Goal: Task Accomplishment & Management: Manage account settings

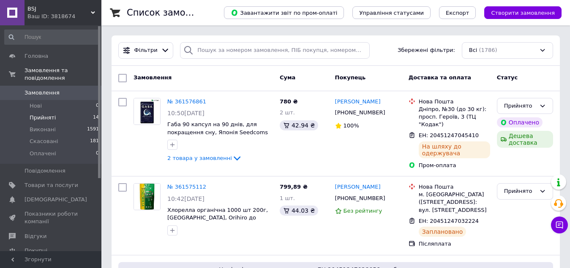
click at [49, 114] on span "Прийняті" at bounding box center [43, 118] width 26 height 8
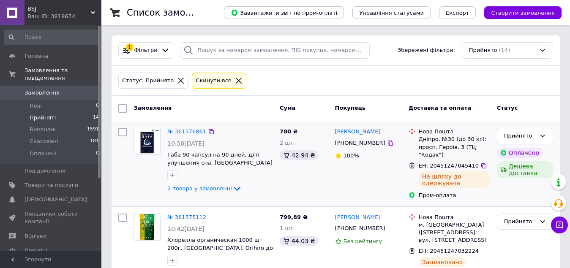
click at [344, 195] on div "[PERSON_NAME] [PHONE_NUMBER] 100%" at bounding box center [367, 164] width 73 height 79
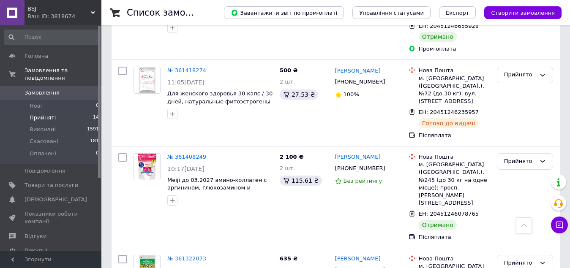
scroll to position [589, 0]
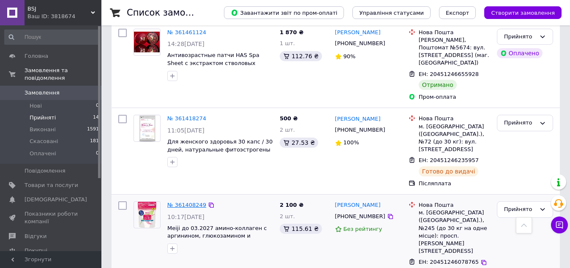
click at [195, 202] on link "№ 361408249" at bounding box center [186, 205] width 39 height 6
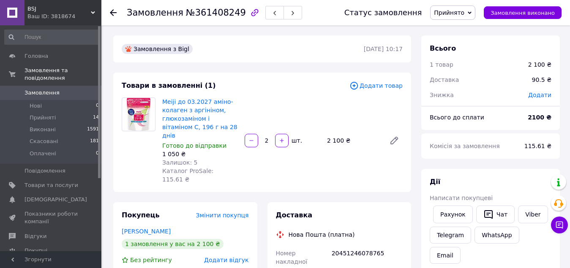
click at [208, 14] on span "№361408249" at bounding box center [216, 13] width 60 height 10
copy span "361408249"
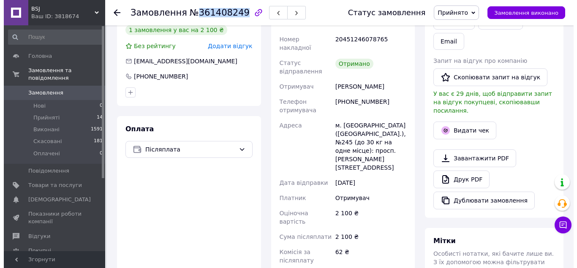
scroll to position [169, 0]
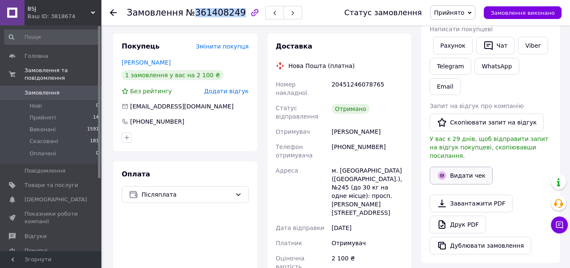
click at [461, 167] on button "Видати чек" at bounding box center [460, 176] width 63 height 18
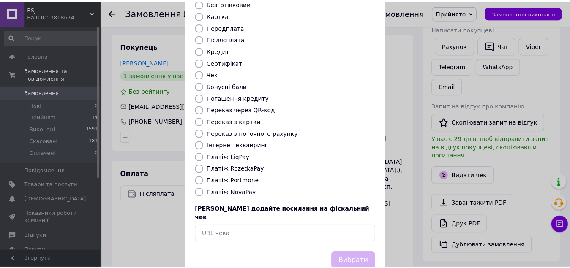
scroll to position [84, 0]
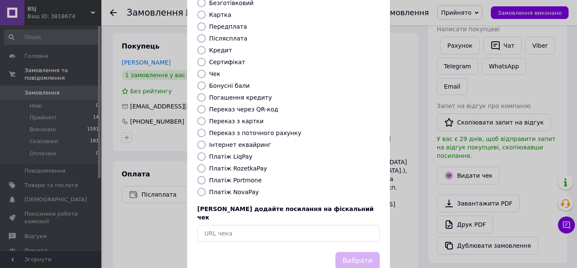
click at [225, 189] on label "Платіж NovaPay" at bounding box center [234, 192] width 50 height 7
click at [206, 188] on input "Платіж NovaPay" at bounding box center [201, 192] width 8 height 8
radio input "true"
click at [345, 252] on button "Вибрати" at bounding box center [357, 261] width 44 height 18
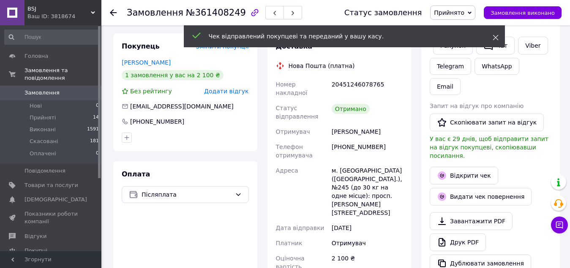
click at [495, 36] on icon at bounding box center [495, 38] width 6 height 6
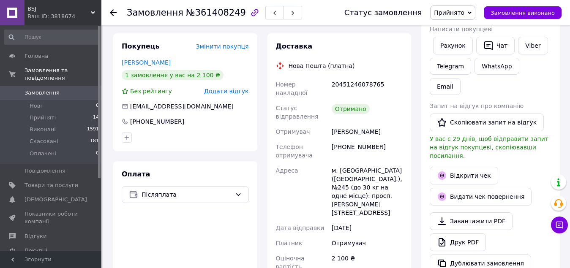
click at [471, 13] on icon at bounding box center [469, 12] width 4 height 3
click at [470, 30] on li "Виконано" at bounding box center [452, 29] width 44 height 13
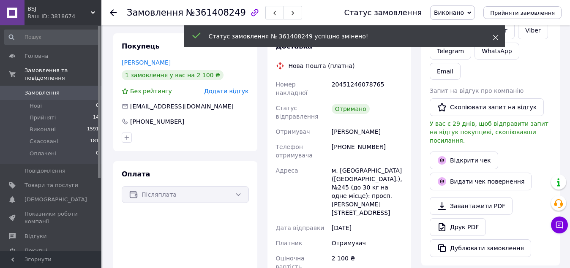
click at [495, 38] on use at bounding box center [494, 37] width 5 height 5
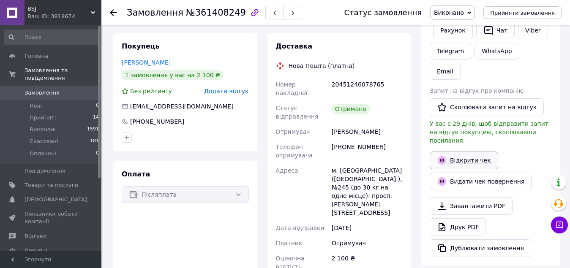
click at [474, 152] on link "Відкрити чек" at bounding box center [463, 161] width 68 height 18
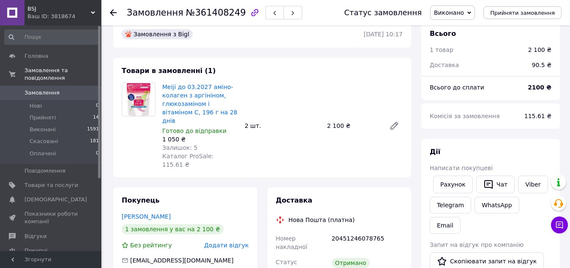
scroll to position [0, 0]
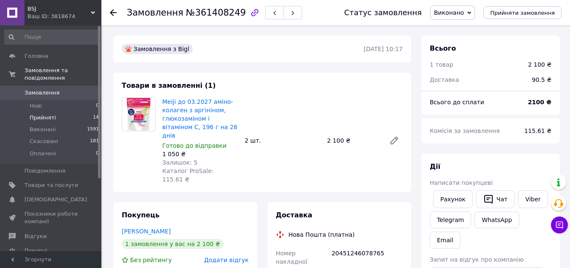
click at [49, 114] on span "Прийняті" at bounding box center [43, 118] width 26 height 8
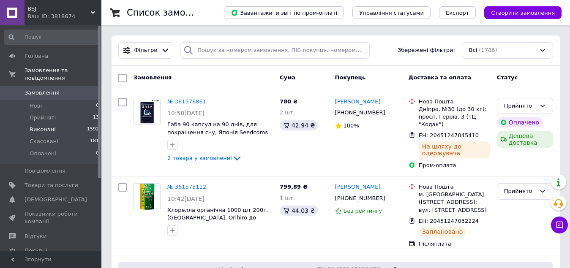
click at [46, 126] on span "Виконані" at bounding box center [43, 130] width 26 height 8
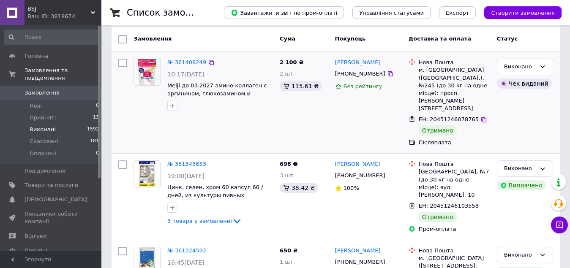
scroll to position [84, 0]
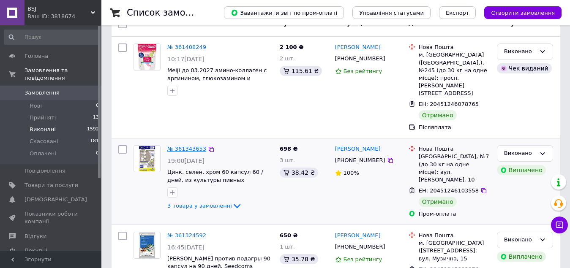
click at [197, 146] on link "№ 361343653" at bounding box center [186, 149] width 39 height 6
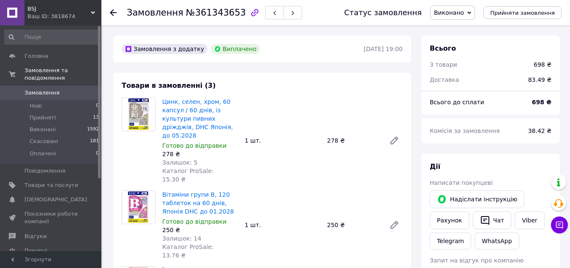
click at [216, 16] on span "№361343653" at bounding box center [216, 13] width 60 height 10
click at [216, 15] on span "№361343653" at bounding box center [216, 13] width 60 height 10
copy span "361343653"
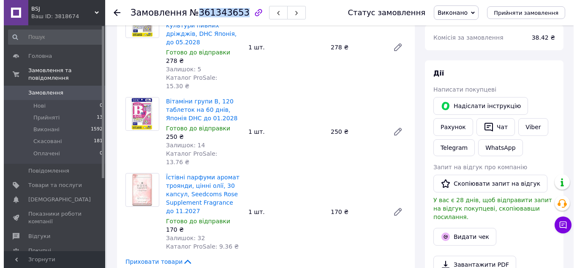
scroll to position [84, 0]
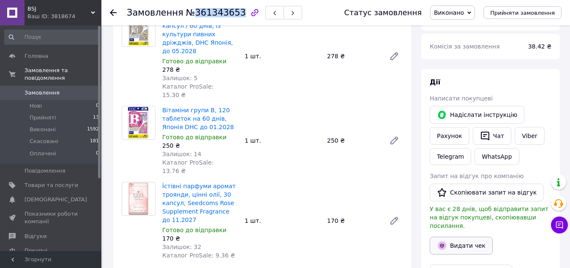
click at [470, 237] on button "Видати чек" at bounding box center [460, 246] width 63 height 18
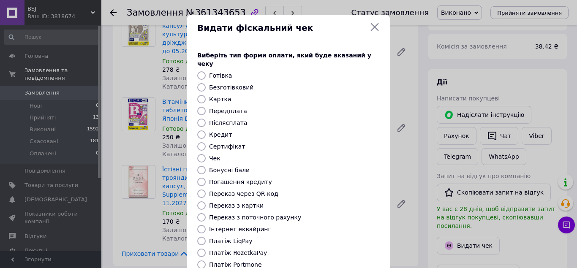
click at [233, 84] on label "Безготівковий" at bounding box center [231, 87] width 44 height 7
click at [206, 83] on input "Безготівковий" at bounding box center [201, 87] width 8 height 8
radio input "true"
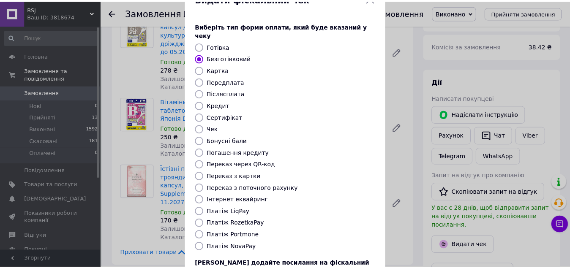
scroll to position [95, 0]
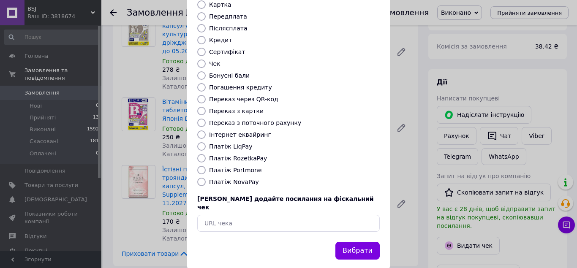
click at [356, 242] on button "Вибрати" at bounding box center [357, 251] width 44 height 18
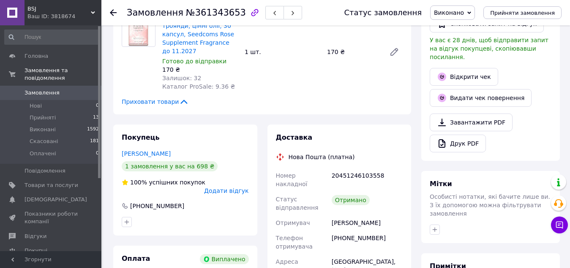
scroll to position [84, 0]
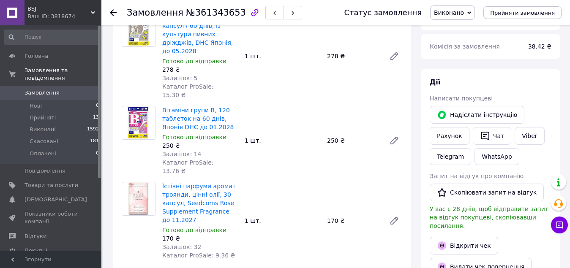
click at [225, 16] on span "№361343653" at bounding box center [216, 13] width 60 height 10
copy span "361343653"
click at [458, 237] on link "Відкрити чек" at bounding box center [463, 246] width 68 height 18
click at [48, 126] on span "Виконані" at bounding box center [43, 130] width 26 height 8
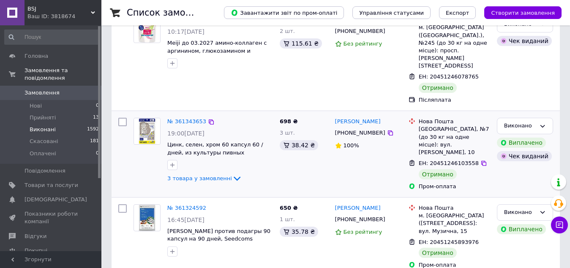
scroll to position [127, 0]
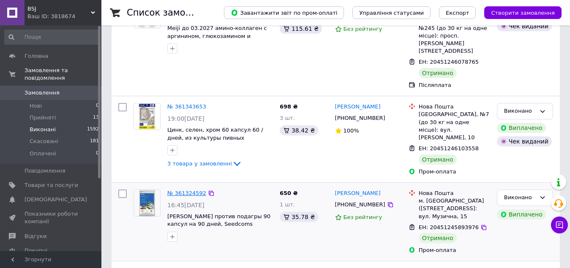
click at [198, 190] on link "№ 361324592" at bounding box center [186, 193] width 39 height 6
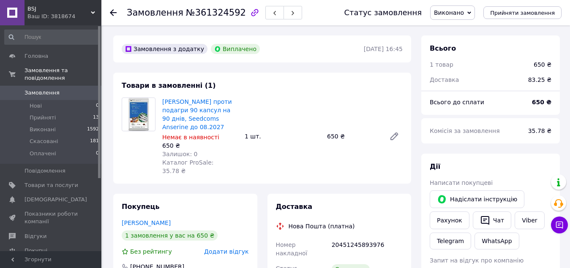
click at [217, 16] on span "№361324592" at bounding box center [216, 13] width 60 height 10
copy span "361324592"
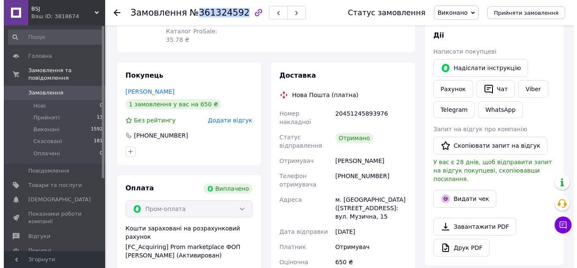
scroll to position [127, 0]
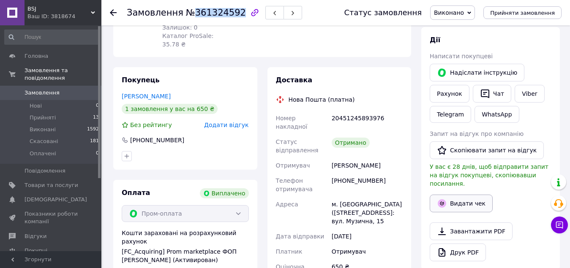
click at [461, 195] on button "Видати чек" at bounding box center [460, 204] width 63 height 18
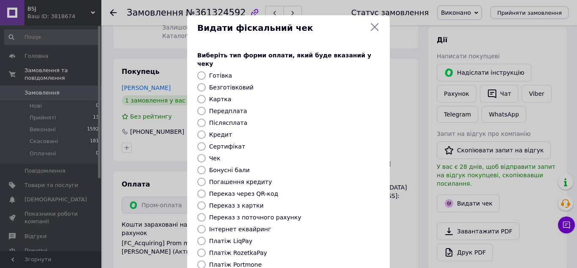
click at [239, 84] on label "Безготівковий" at bounding box center [231, 87] width 44 height 7
click at [206, 83] on input "Безготівковий" at bounding box center [201, 87] width 8 height 8
radio input "true"
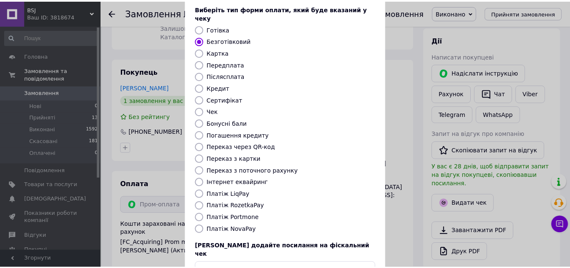
scroll to position [95, 0]
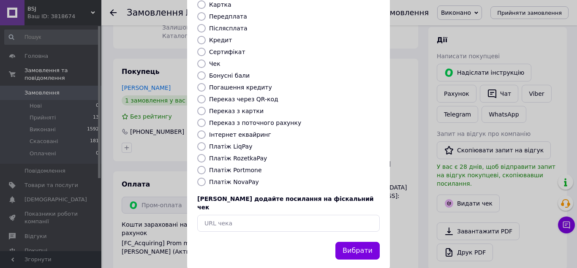
click at [353, 242] on button "Вибрати" at bounding box center [357, 251] width 44 height 18
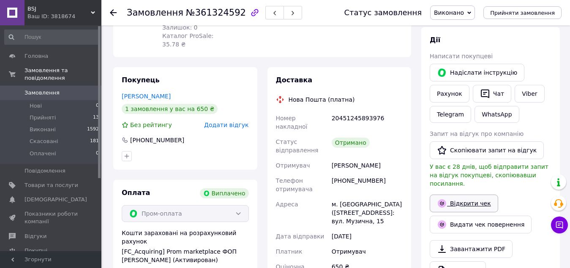
click at [474, 195] on link "Відкрити чек" at bounding box center [463, 204] width 68 height 18
click at [471, 197] on link "Відкрити чек" at bounding box center [463, 204] width 68 height 18
click at [225, 17] on span "№361324592" at bounding box center [216, 13] width 60 height 10
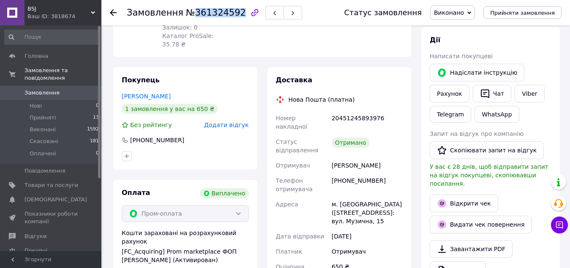
copy span "361324592"
click at [461, 195] on link "Відкрити чек" at bounding box center [463, 204] width 68 height 18
click at [43, 126] on span "Виконані" at bounding box center [43, 130] width 26 height 8
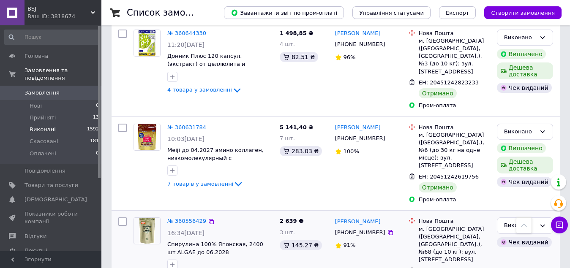
scroll to position [1498, 0]
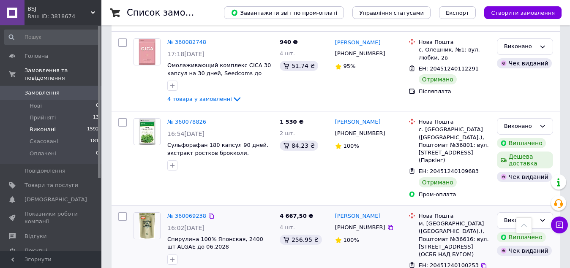
scroll to position [1140, 0]
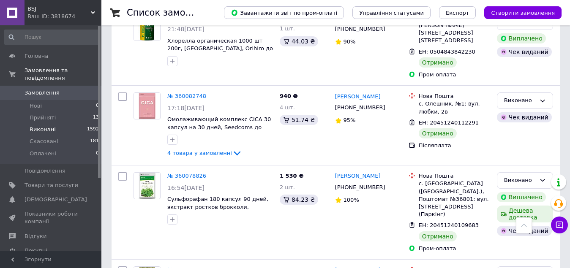
click at [50, 89] on span "Замовлення" at bounding box center [41, 93] width 35 height 8
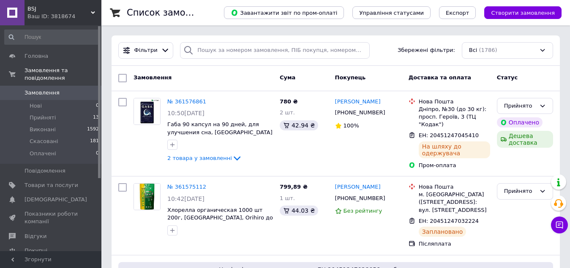
click at [49, 89] on span "Замовлення" at bounding box center [41, 93] width 35 height 8
